Goal: Transaction & Acquisition: Purchase product/service

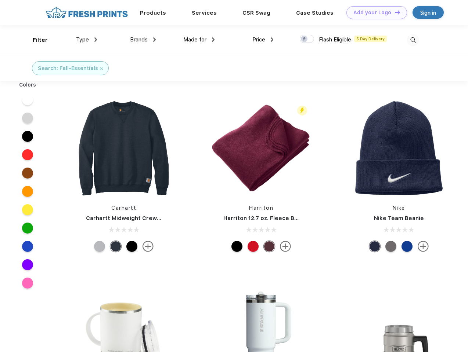
click at [374, 12] on link "Add your Logo Design Tool" at bounding box center [376, 12] width 61 height 13
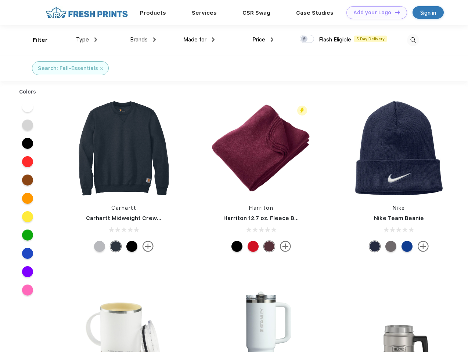
click at [0, 0] on div "Design Tool" at bounding box center [0, 0] width 0 height 0
click at [394, 12] on link "Add your Logo Design Tool" at bounding box center [376, 12] width 61 height 13
click at [35, 40] on div "Filter" at bounding box center [40, 40] width 15 height 8
click at [87, 40] on span "Type" at bounding box center [82, 39] width 13 height 7
click at [143, 40] on span "Brands" at bounding box center [139, 39] width 18 height 7
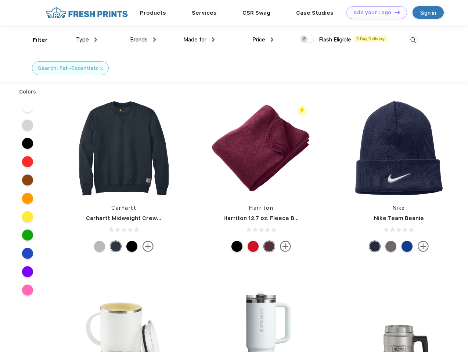
click at [199, 40] on span "Made for" at bounding box center [194, 39] width 23 height 7
click at [263, 40] on span "Price" at bounding box center [258, 39] width 13 height 7
click at [307, 39] on div at bounding box center [306, 39] width 14 height 8
click at [304, 39] on input "checkbox" at bounding box center [301, 36] width 5 height 5
click at [412, 40] on img at bounding box center [413, 40] width 12 height 12
